Goal: Task Accomplishment & Management: Use online tool/utility

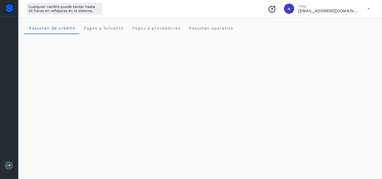
click at [368, 9] on icon at bounding box center [368, 9] width 10 height 10
click at [344, 33] on div "Cerrar sesión" at bounding box center [343, 33] width 60 height 10
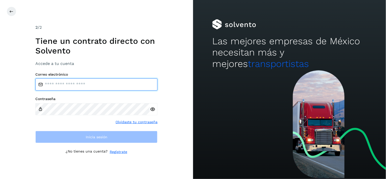
type input "**********"
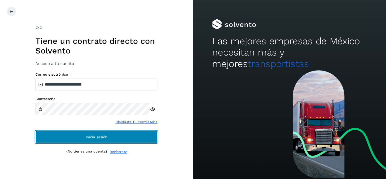
click at [107, 136] on span "Inicia sesión" at bounding box center [97, 137] width 22 height 4
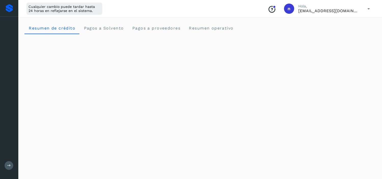
click at [9, 167] on icon at bounding box center [9, 165] width 4 height 4
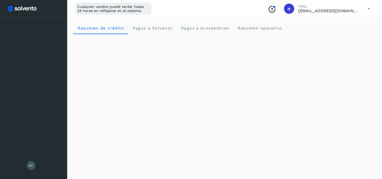
click at [29, 166] on icon at bounding box center [31, 165] width 4 height 4
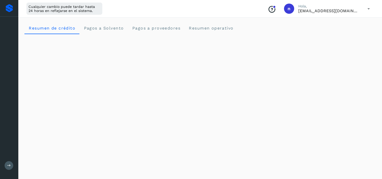
click at [11, 28] on div at bounding box center [9, 23] width 18 height 12
click at [8, 42] on icon at bounding box center [9, 41] width 6 height 6
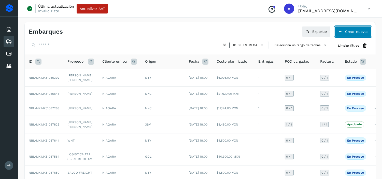
click at [341, 32] on icon at bounding box center [340, 31] width 4 height 4
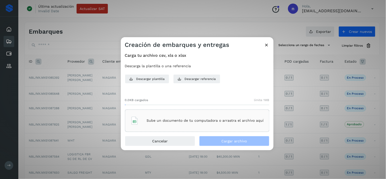
click at [202, 124] on div "Sube un documento de tu computadora o arrastra el archivo aquí" at bounding box center [196, 121] width 133 height 14
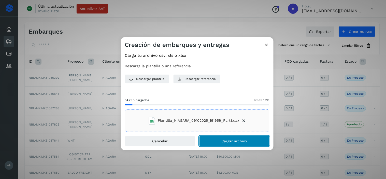
click at [219, 142] on button "Cargar archivo" at bounding box center [234, 141] width 70 height 10
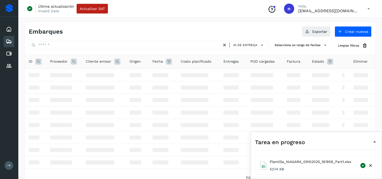
click at [362, 139] on div "Tarea en progreso" at bounding box center [316, 142] width 123 height 12
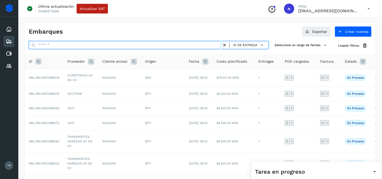
click at [80, 46] on input "text" at bounding box center [125, 45] width 193 height 8
paste input "**********"
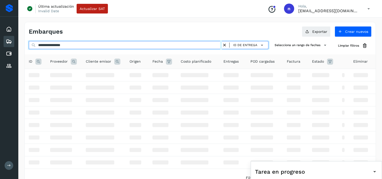
type input "**********"
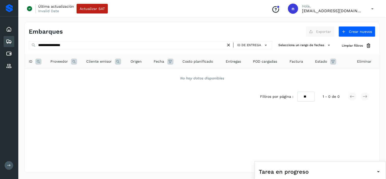
click at [341, 167] on div "Tarea en progreso" at bounding box center [320, 171] width 123 height 12
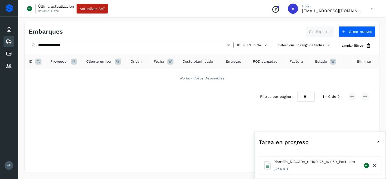
click at [230, 46] on icon at bounding box center [228, 44] width 5 height 5
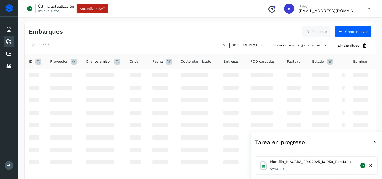
click at [346, 141] on div "Tarea en progreso" at bounding box center [316, 142] width 123 height 12
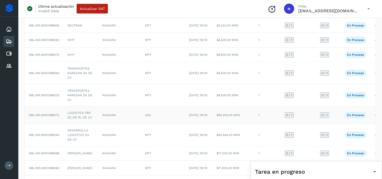
scroll to position [116, 0]
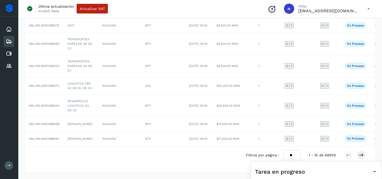
click at [367, 8] on icon at bounding box center [368, 9] width 10 height 10
click at [342, 33] on div "Cerrar sesión" at bounding box center [343, 33] width 60 height 10
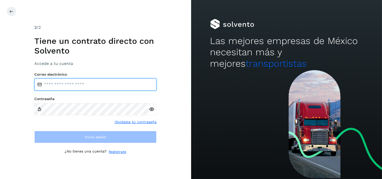
type input "**********"
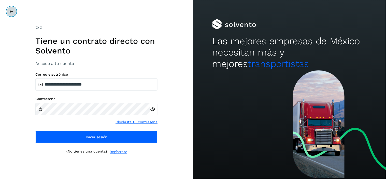
click at [12, 13] on icon at bounding box center [11, 11] width 4 height 4
